Goal: Information Seeking & Learning: Check status

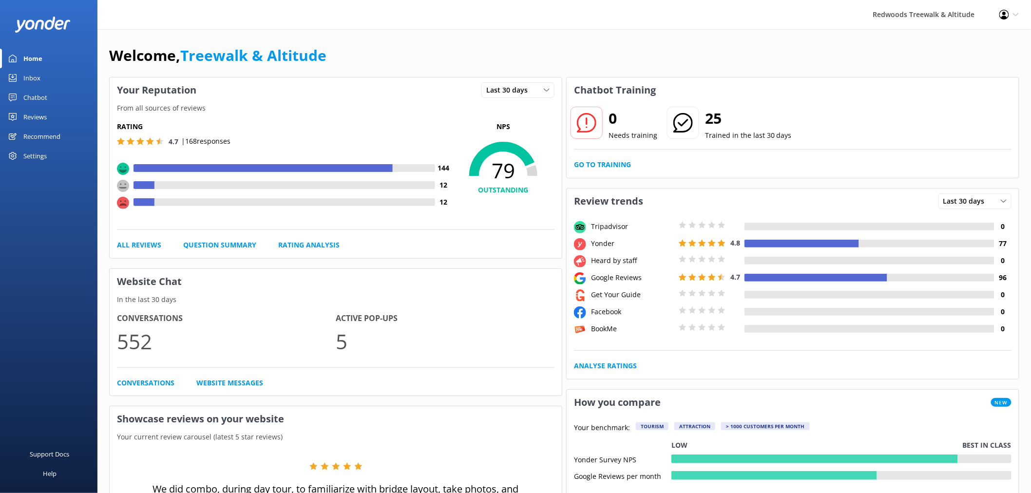
click at [1016, 18] on div "Profile Settings Logout" at bounding box center [1009, 14] width 44 height 29
click at [46, 471] on div "Help" at bounding box center [50, 473] width 14 height 19
click at [51, 478] on div "Help" at bounding box center [50, 473] width 14 height 19
click at [23, 147] on div "Settings" at bounding box center [34, 155] width 23 height 19
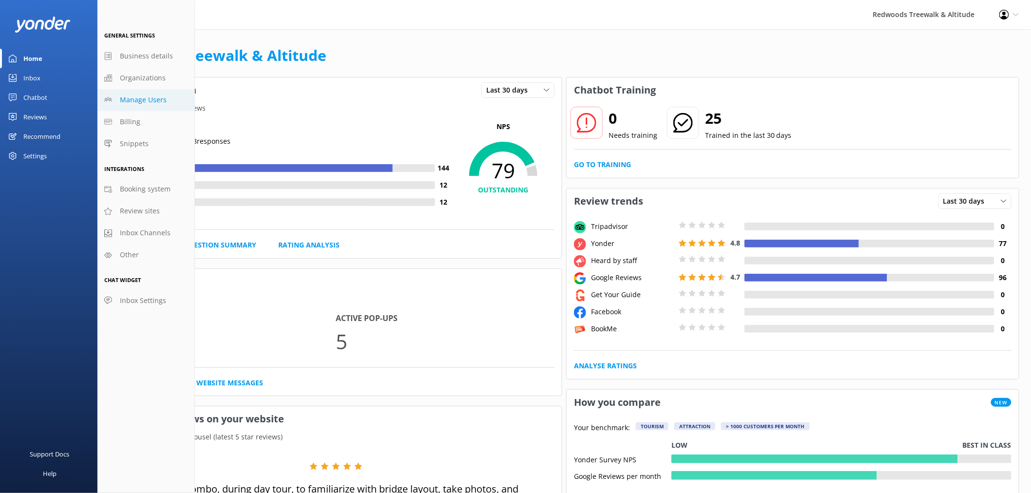
click at [153, 103] on span "Manage Users" at bounding box center [143, 99] width 47 height 11
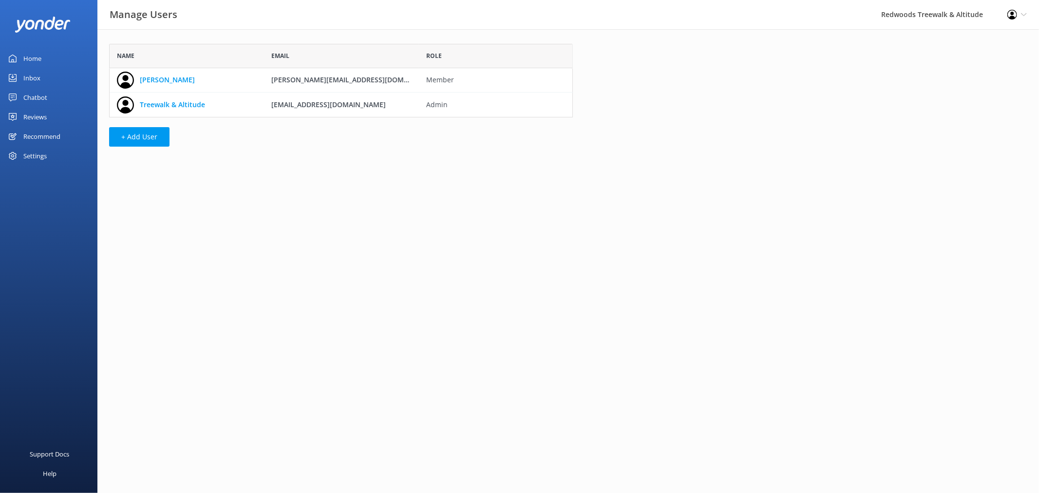
scroll to position [65, 455]
click at [53, 113] on link "Reviews" at bounding box center [48, 116] width 97 height 19
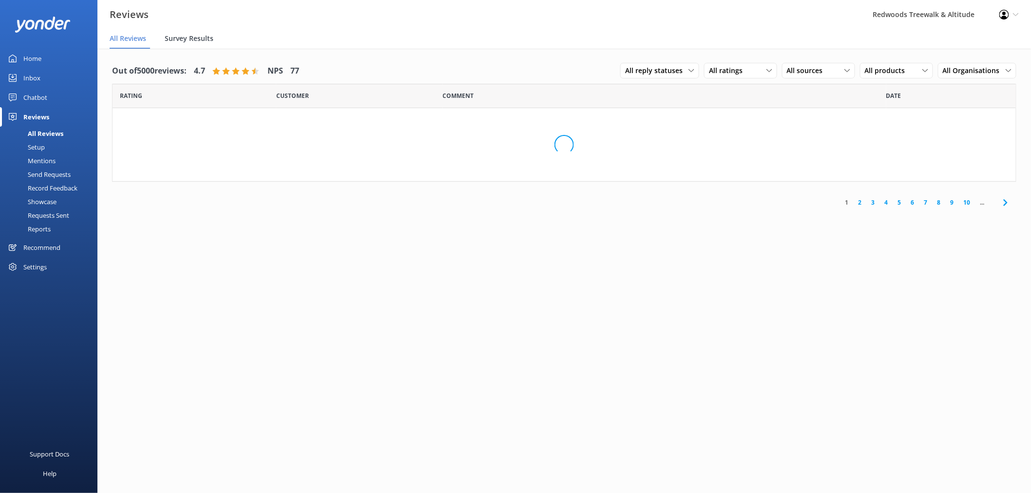
click at [168, 42] on span "Survey Results" at bounding box center [189, 39] width 49 height 10
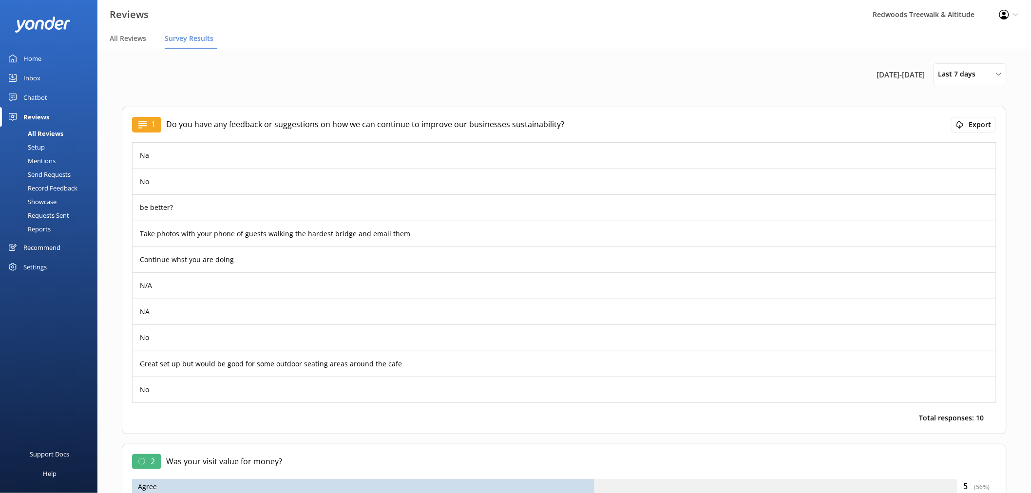
click at [54, 217] on div "Requests Sent" at bounding box center [37, 215] width 63 height 14
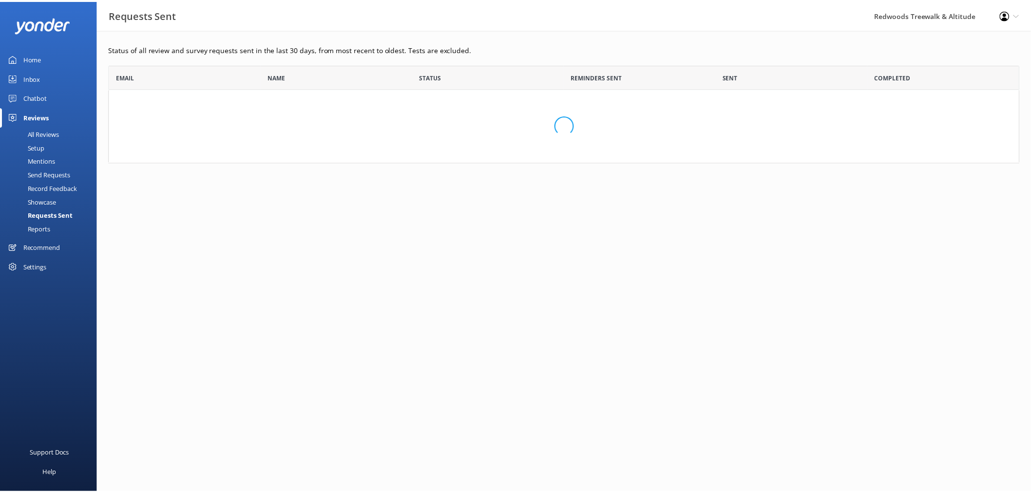
scroll to position [261, 910]
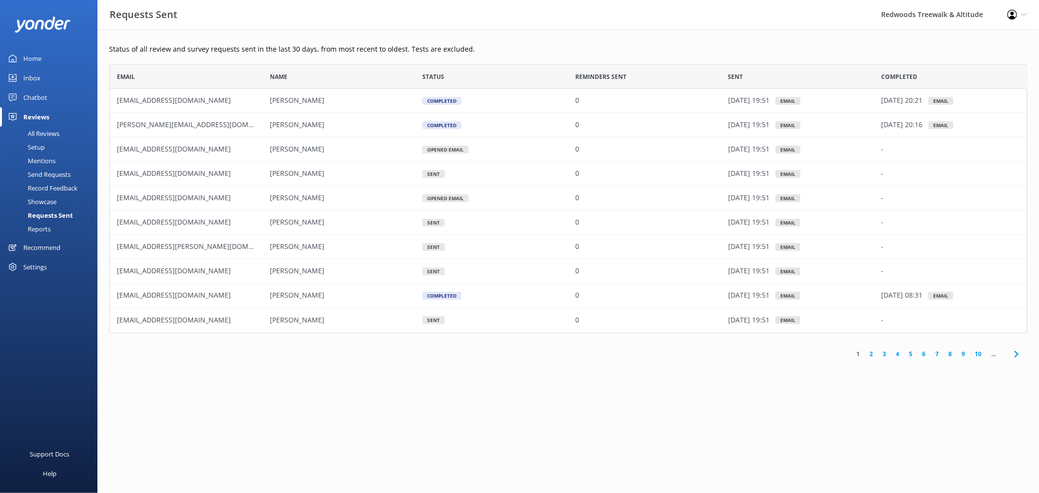
click at [756, 273] on p "[DATE] 19:51" at bounding box center [748, 271] width 41 height 11
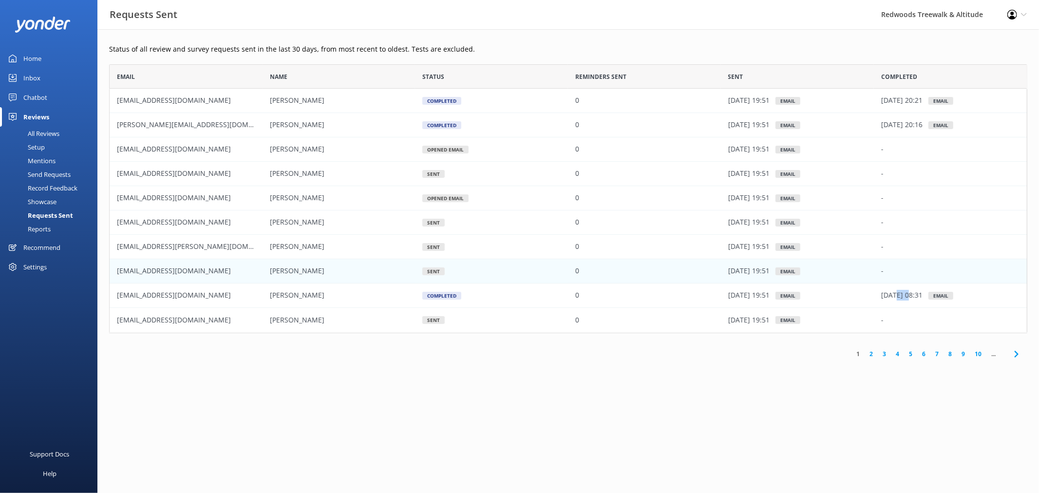
drag, startPoint x: 899, startPoint y: 288, endPoint x: 919, endPoint y: 296, distance: 21.4
click at [909, 290] on div "[DATE] 08:31 email" at bounding box center [950, 295] width 153 height 24
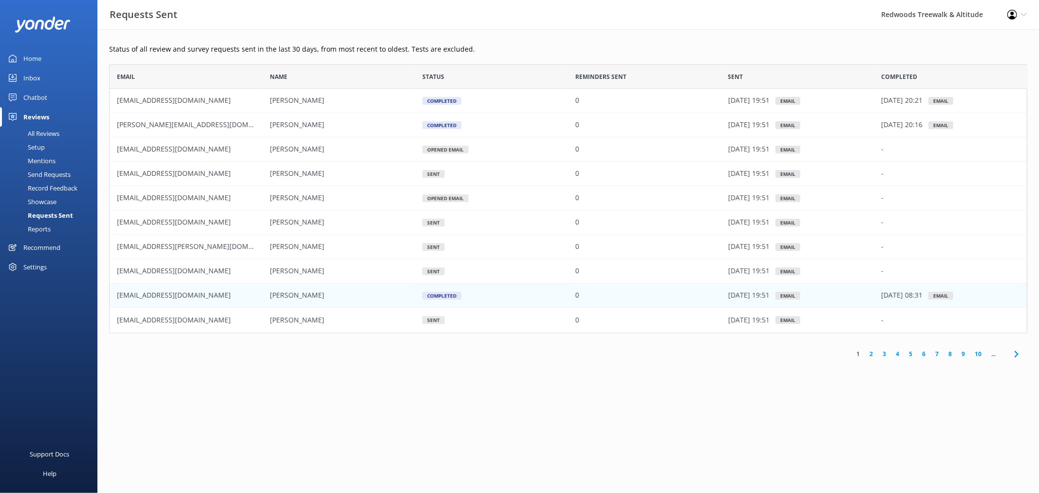
click at [947, 299] on div "email" at bounding box center [940, 296] width 25 height 8
click at [1015, 18] on use at bounding box center [1012, 15] width 10 height 10
click at [192, 366] on div "Status of all review and survey requests sent in the last 30 days, from most re…" at bounding box center [568, 206] width 942 height 355
click at [56, 474] on div "Help" at bounding box center [50, 473] width 14 height 19
click at [70, 57] on link "Home" at bounding box center [48, 58] width 97 height 19
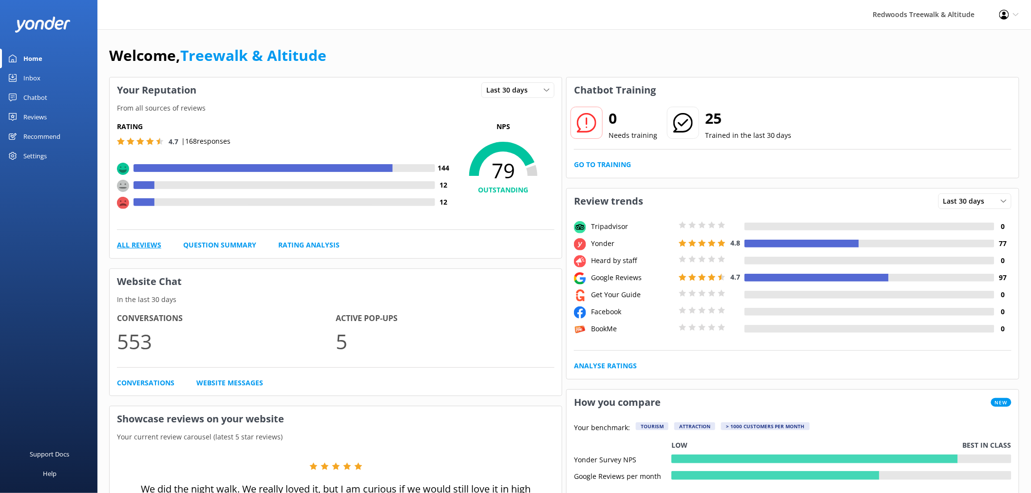
click at [147, 244] on link "All Reviews" at bounding box center [139, 245] width 44 height 11
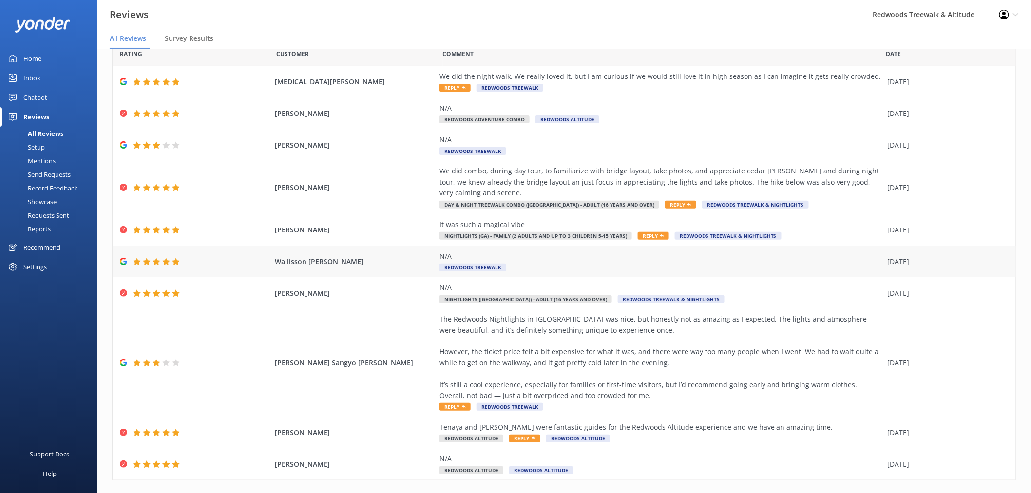
scroll to position [60, 0]
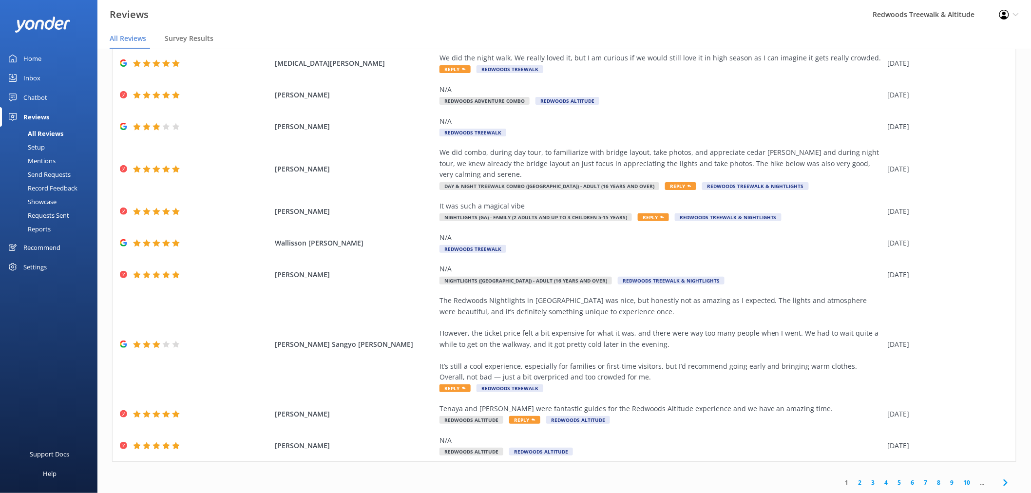
click at [853, 483] on link "2" at bounding box center [859, 482] width 13 height 9
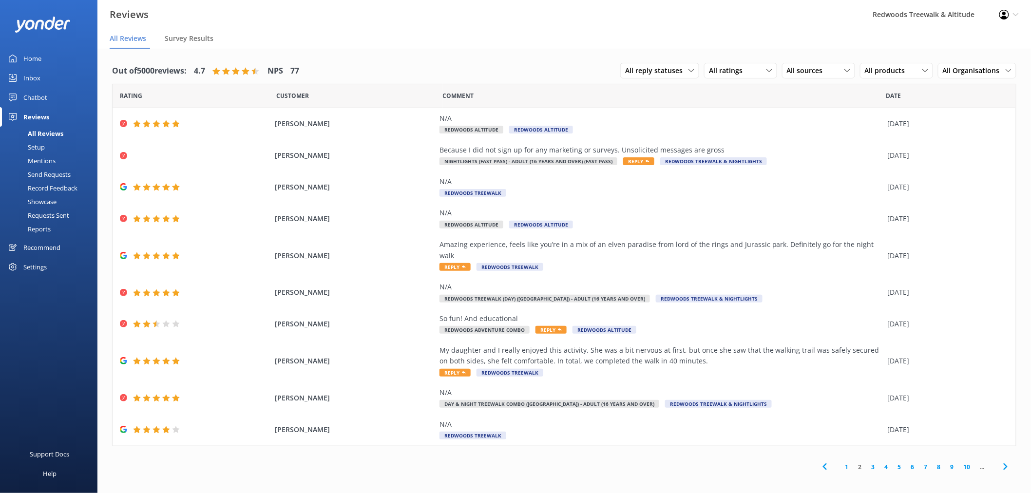
click at [869, 462] on link "3" at bounding box center [873, 466] width 13 height 9
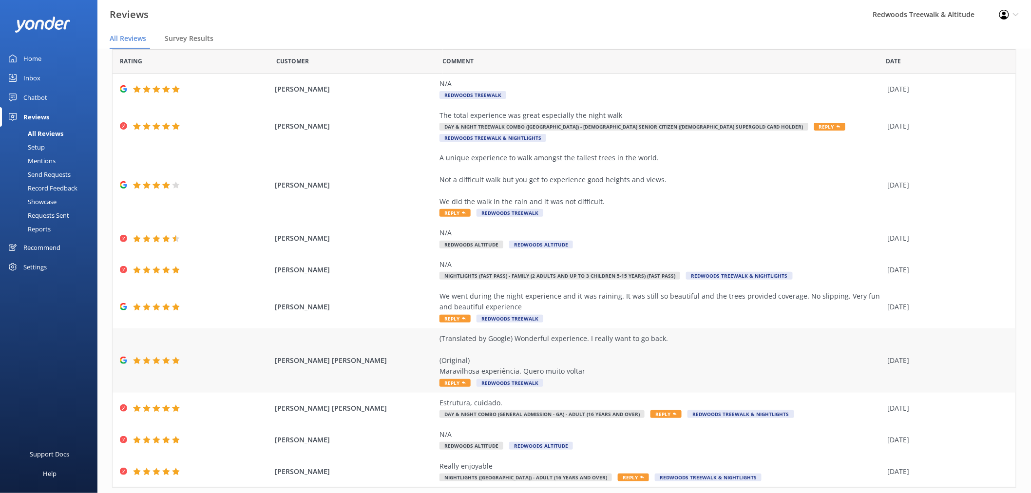
scroll to position [50, 0]
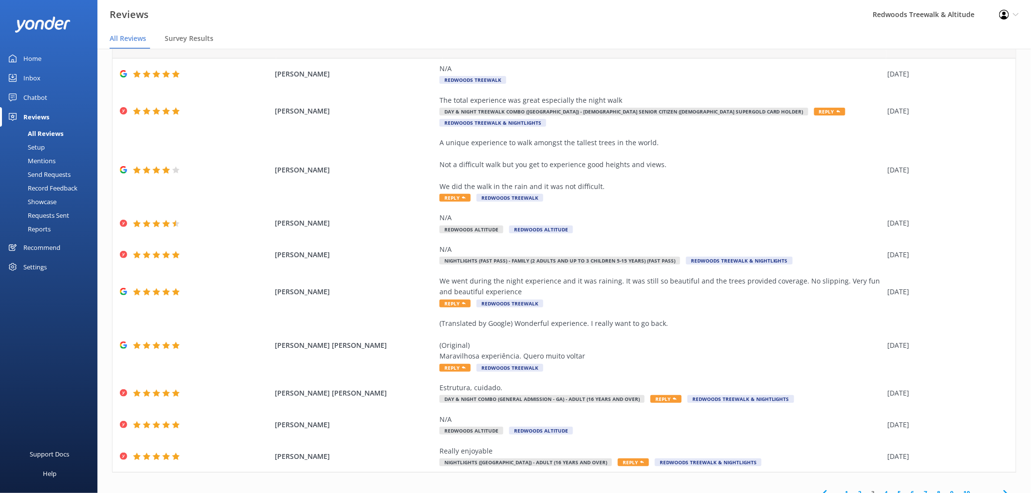
drag, startPoint x: 46, startPoint y: 59, endPoint x: 60, endPoint y: 57, distance: 14.3
click at [46, 58] on link "Home" at bounding box center [48, 58] width 97 height 19
